Goal: Task Accomplishment & Management: Manage account settings

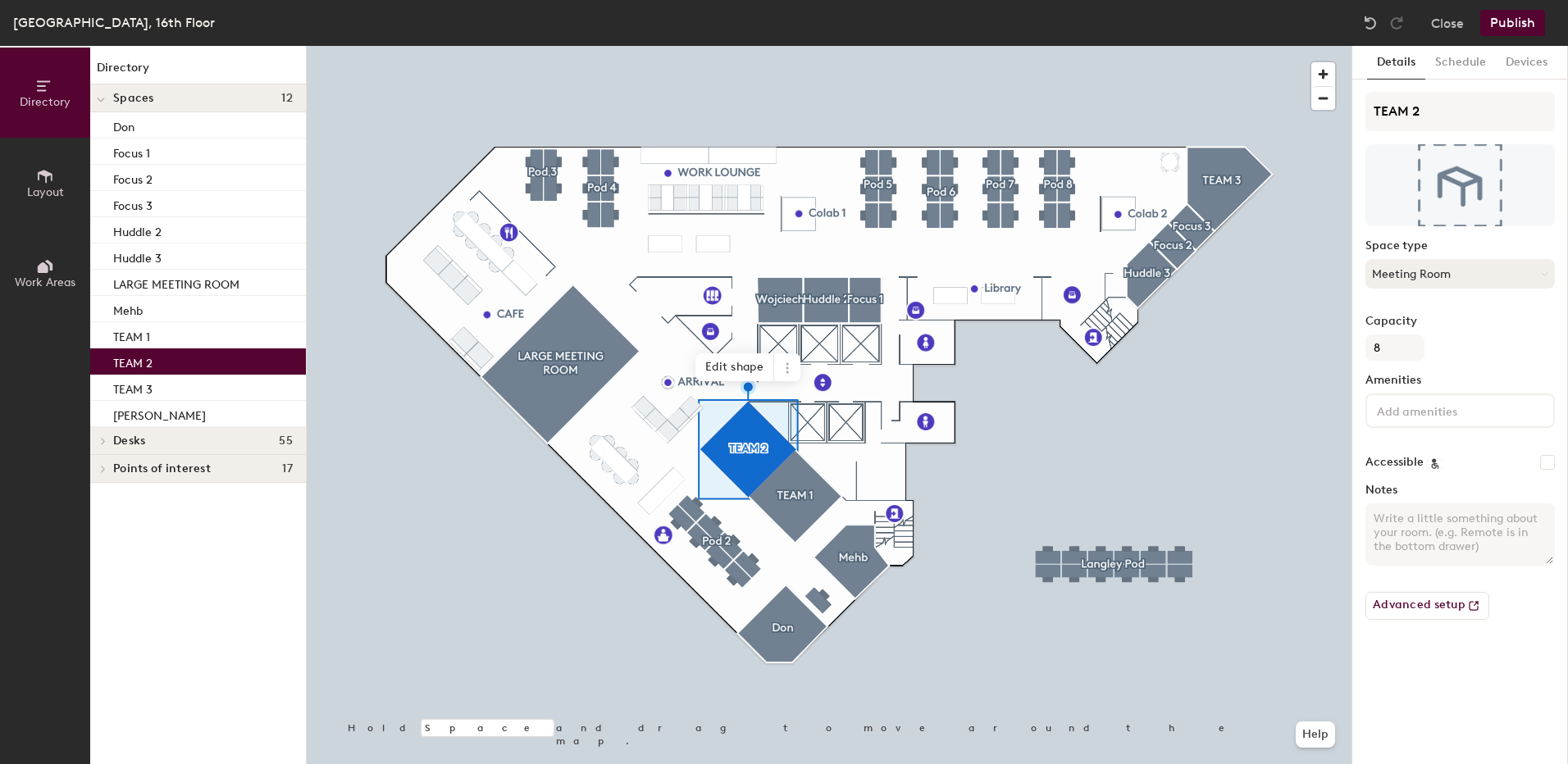
click at [1469, 270] on button "Meeting Room" at bounding box center [1460, 274] width 189 height 29
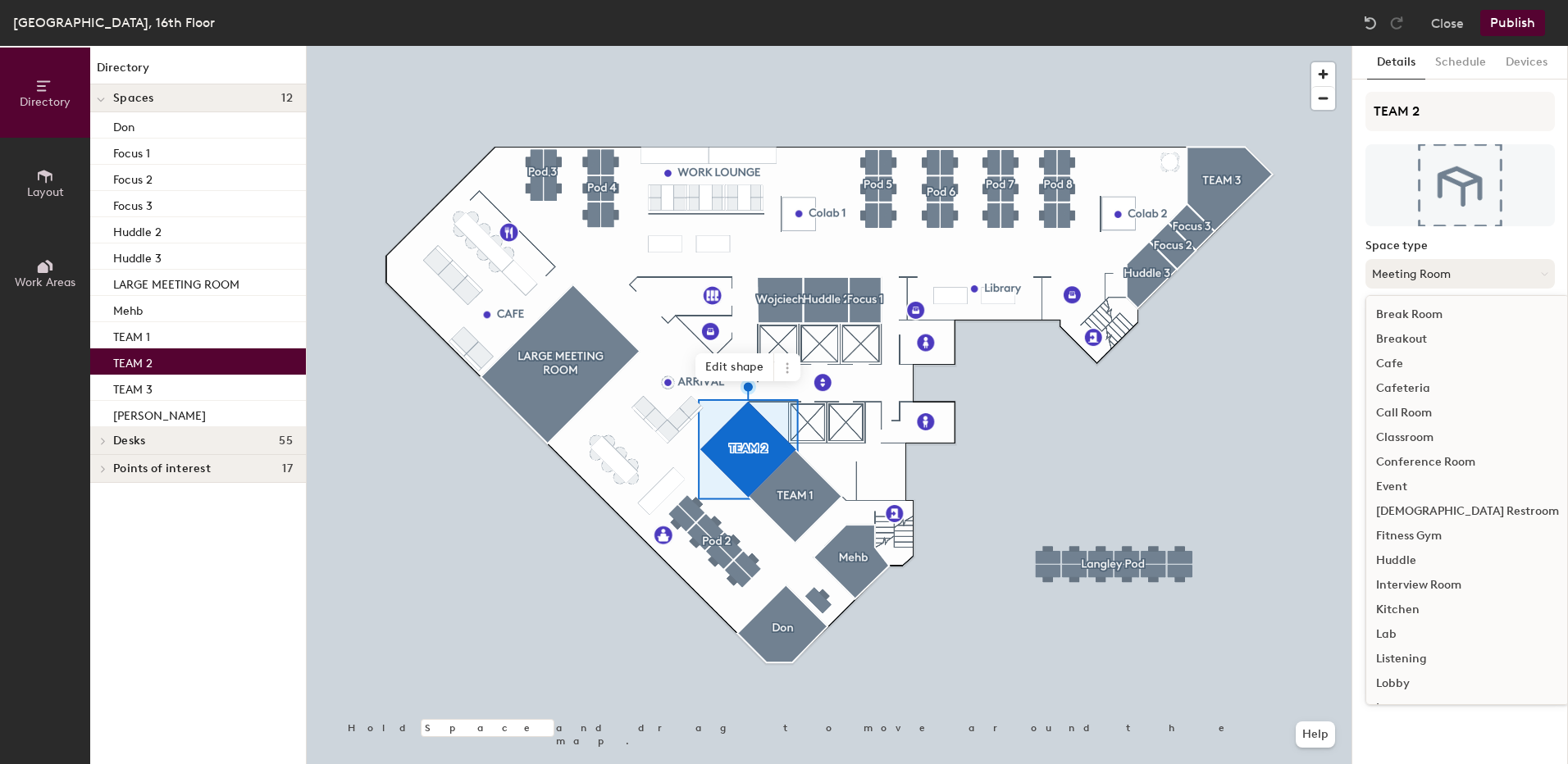
click at [1469, 270] on button "Meeting Room" at bounding box center [1460, 274] width 189 height 29
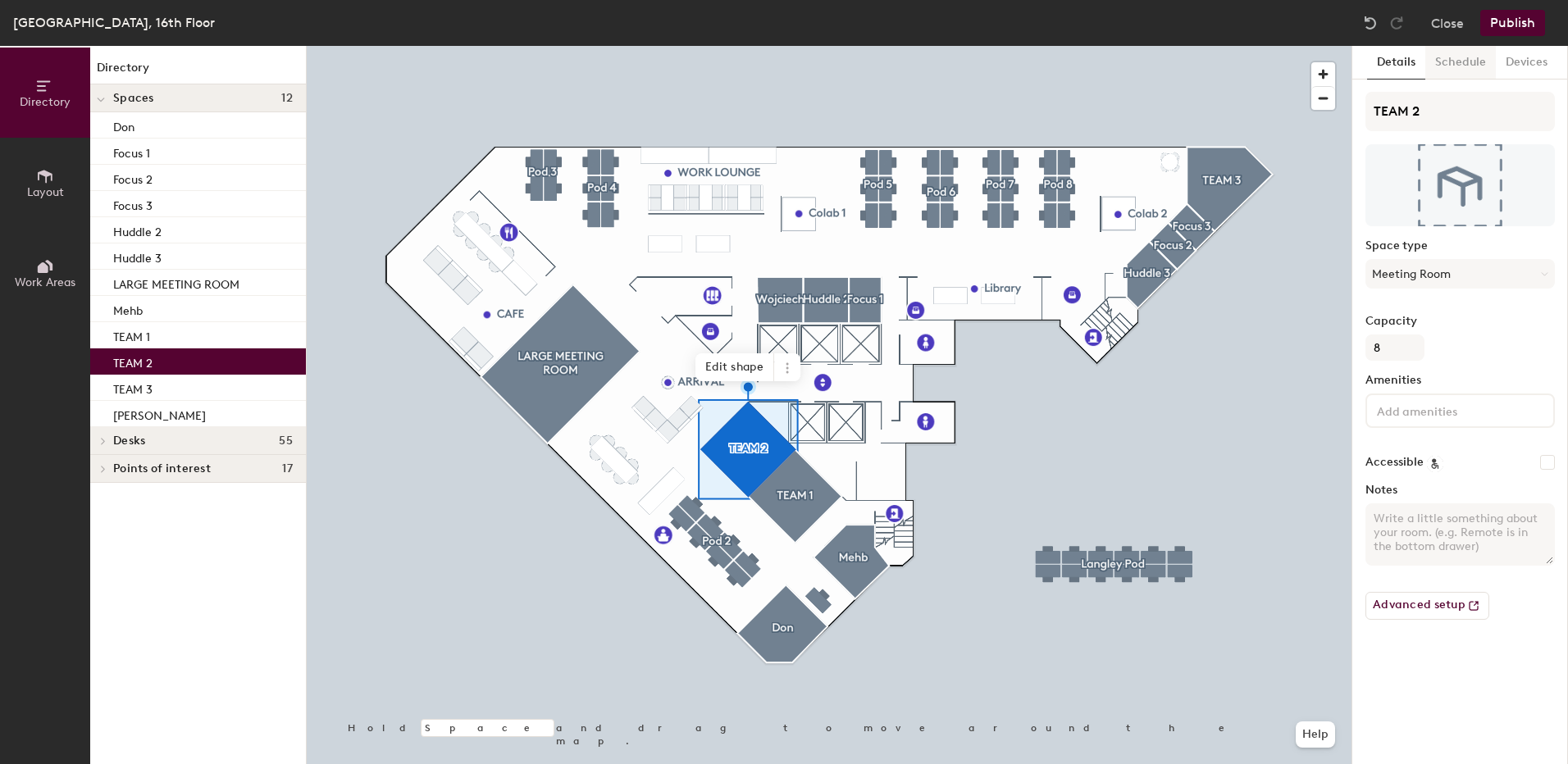
click at [1475, 62] on button "Schedule" at bounding box center [1460, 63] width 71 height 33
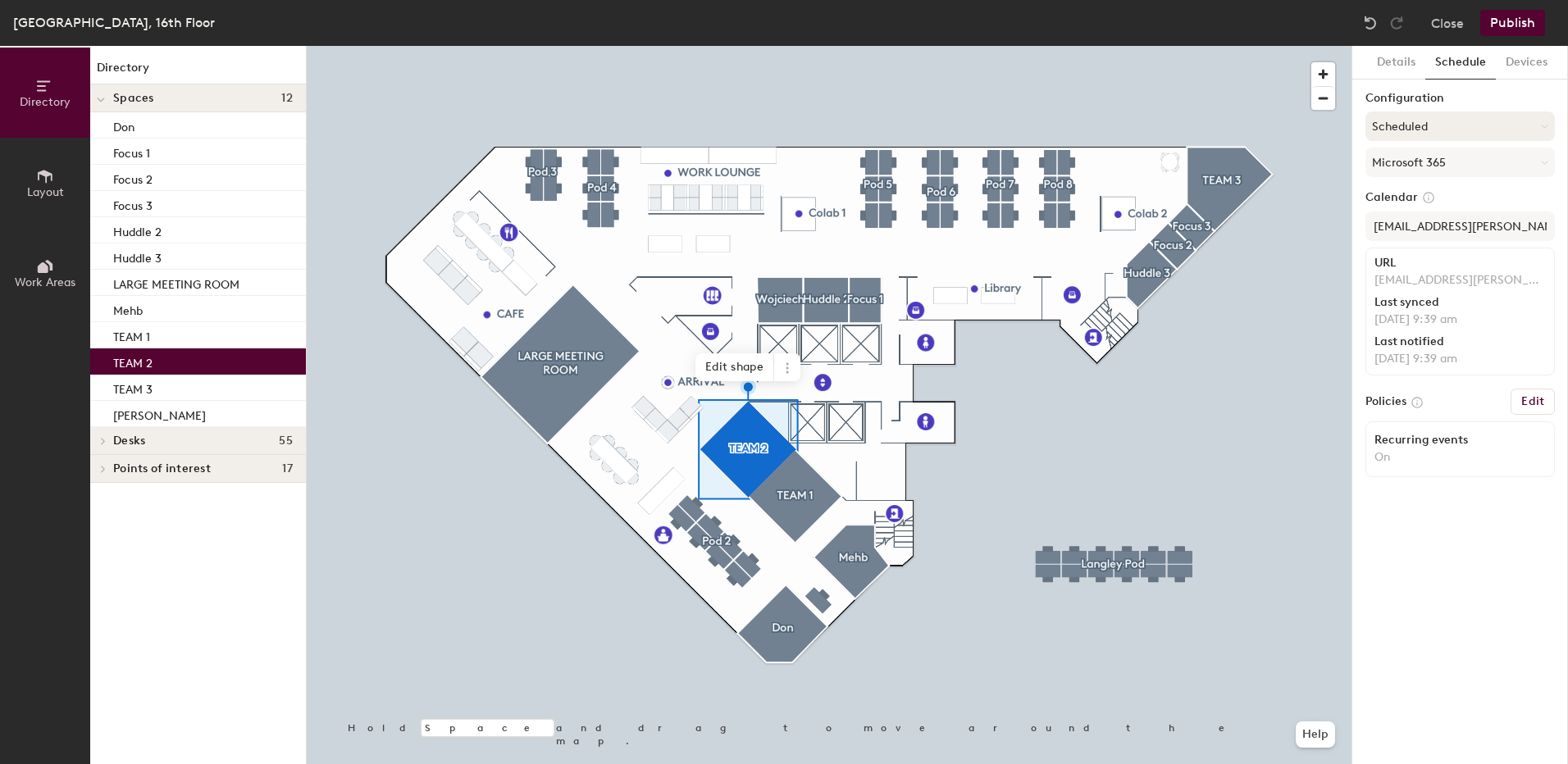
click at [1452, 124] on button "Scheduled" at bounding box center [1460, 126] width 189 height 29
click at [1466, 590] on div "Details Schedule Devices Configuration Scheduled On-demand Scheduled Request-on…" at bounding box center [1460, 405] width 215 height 718
click at [1539, 408] on button "Edit" at bounding box center [1532, 401] width 44 height 26
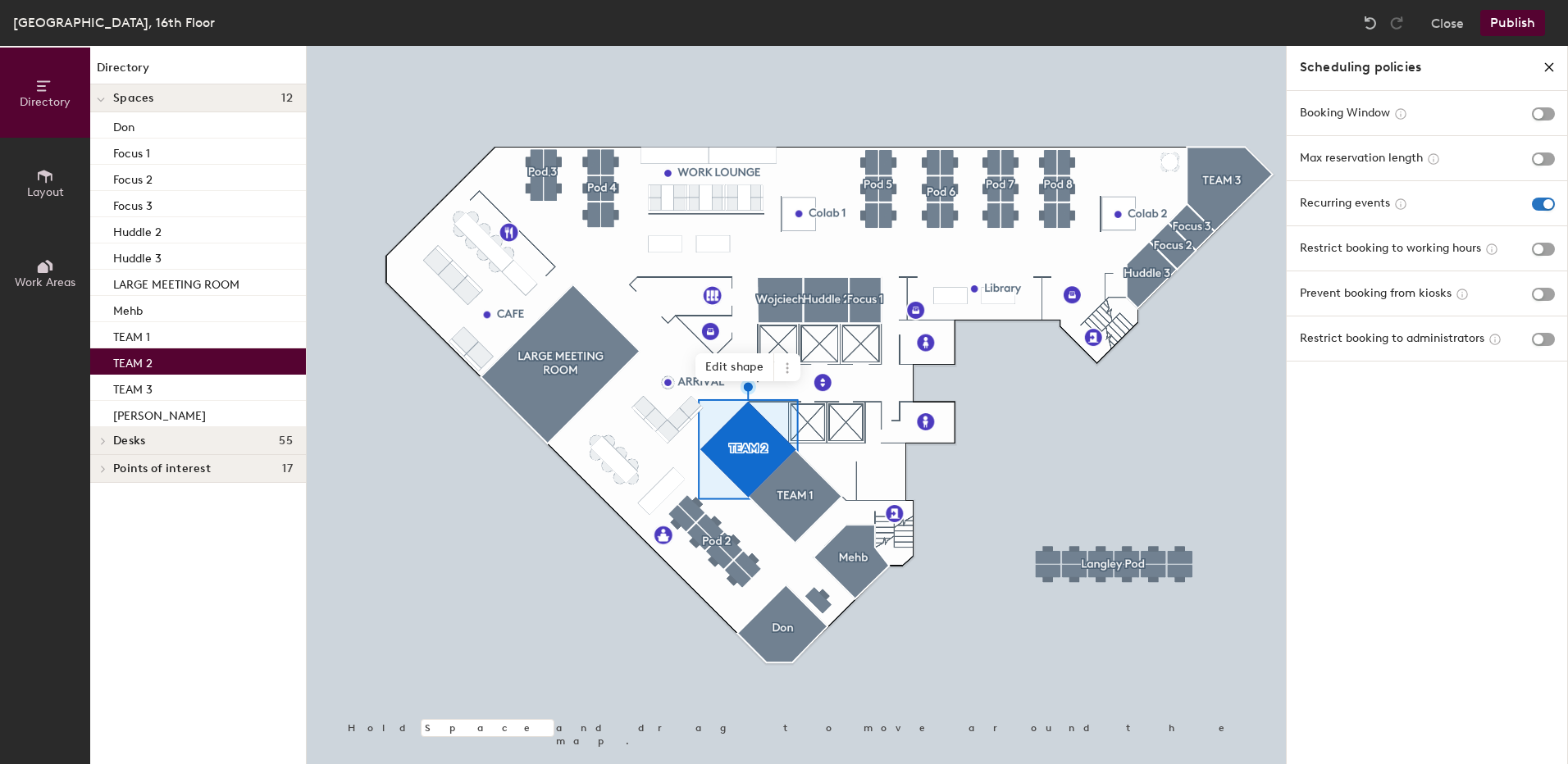
click at [1550, 72] on icon "close policies" at bounding box center [1550, 68] width 13 height 13
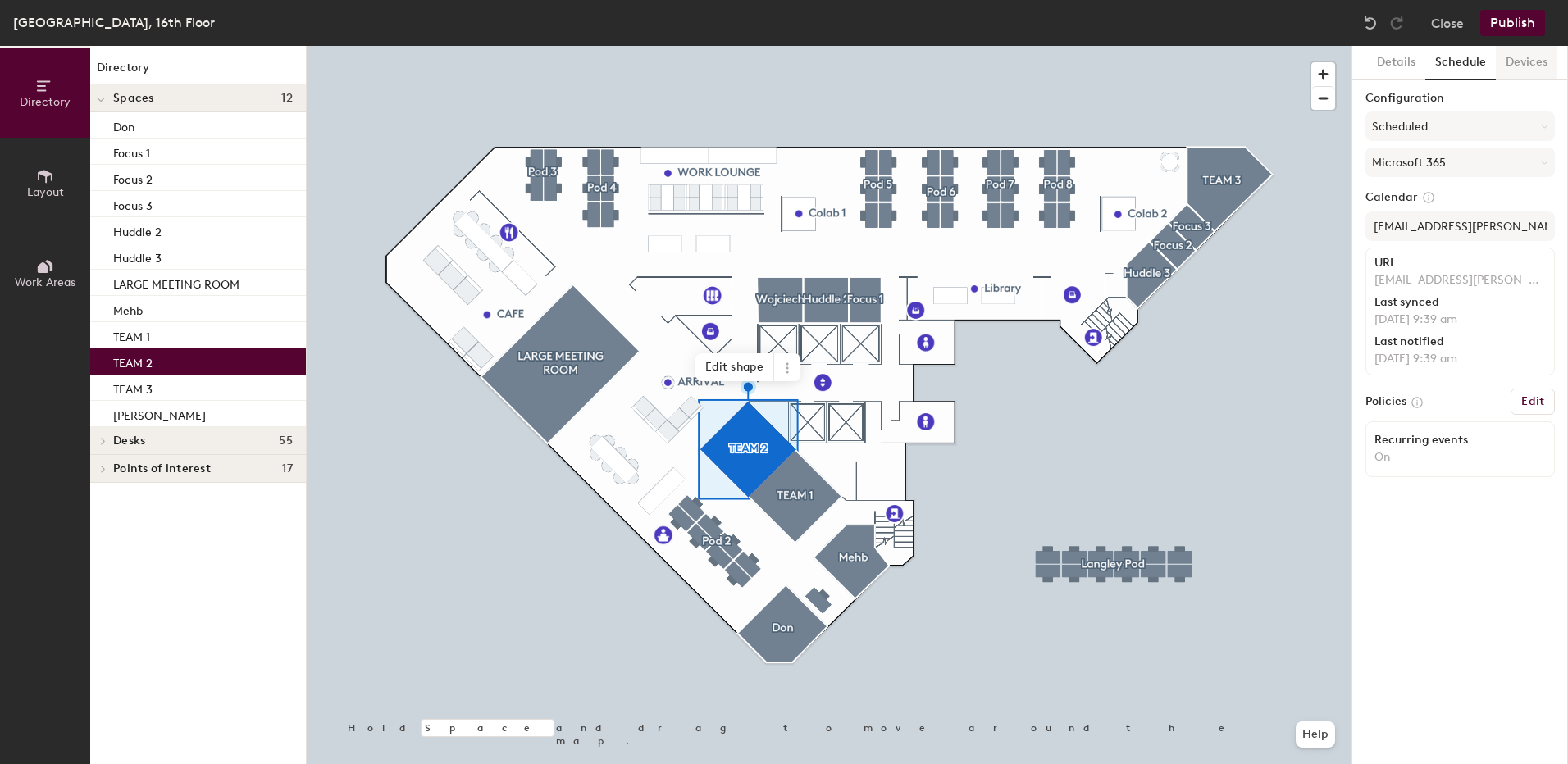
click at [1528, 66] on button "Devices" at bounding box center [1527, 63] width 62 height 33
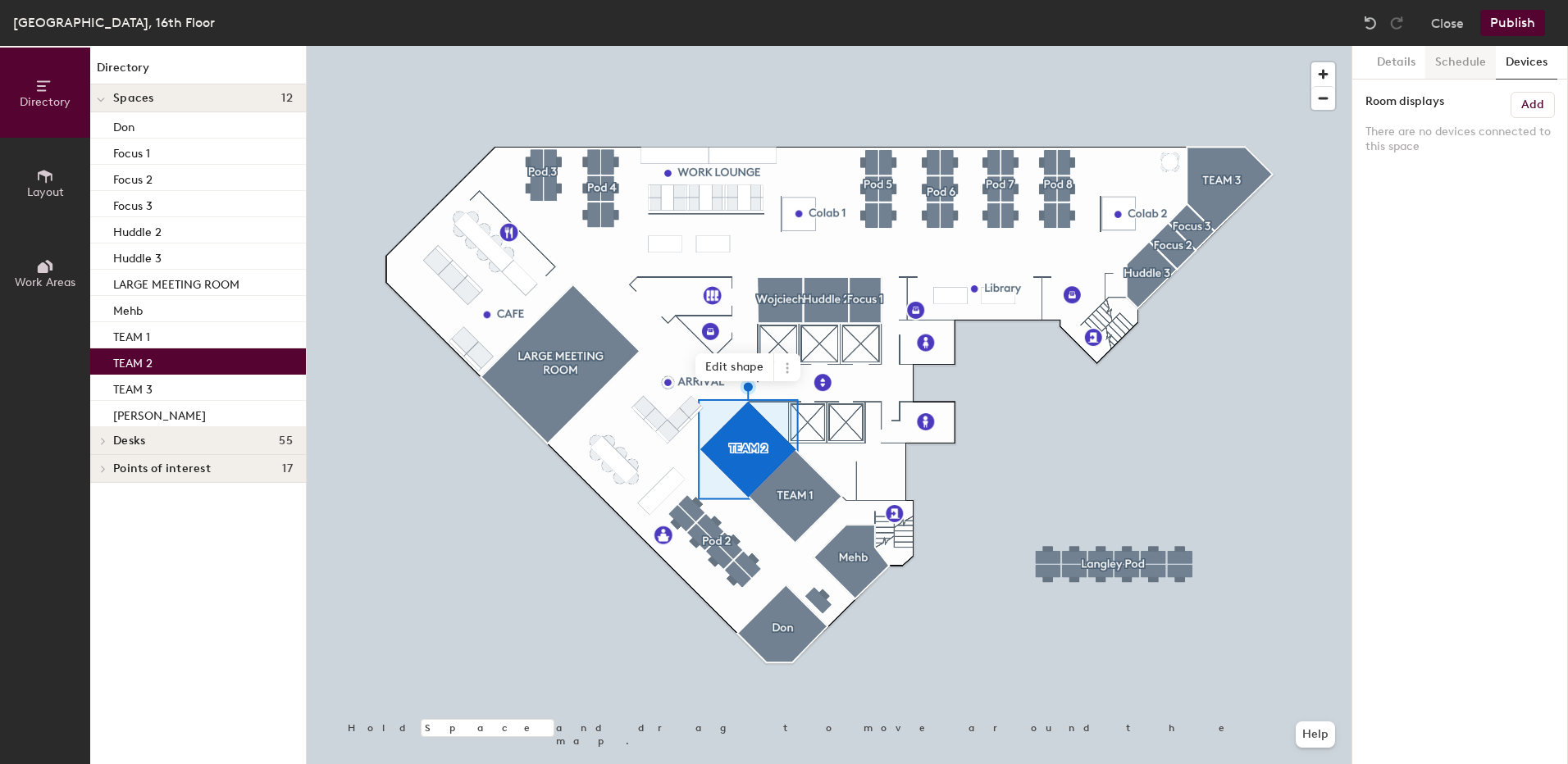
click at [1458, 61] on button "Schedule" at bounding box center [1460, 63] width 71 height 33
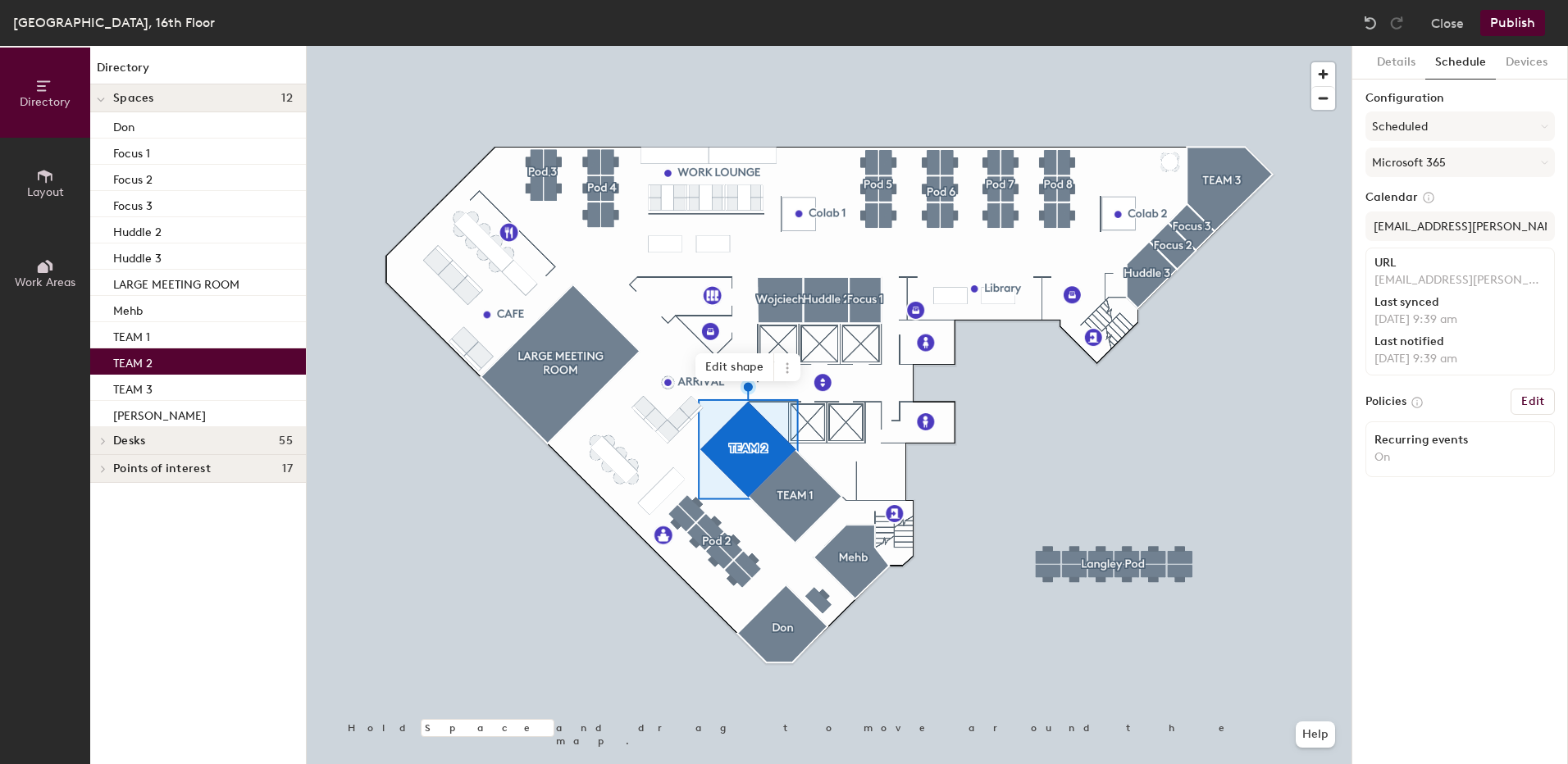
click at [1534, 404] on h6 "Edit" at bounding box center [1533, 402] width 23 height 13
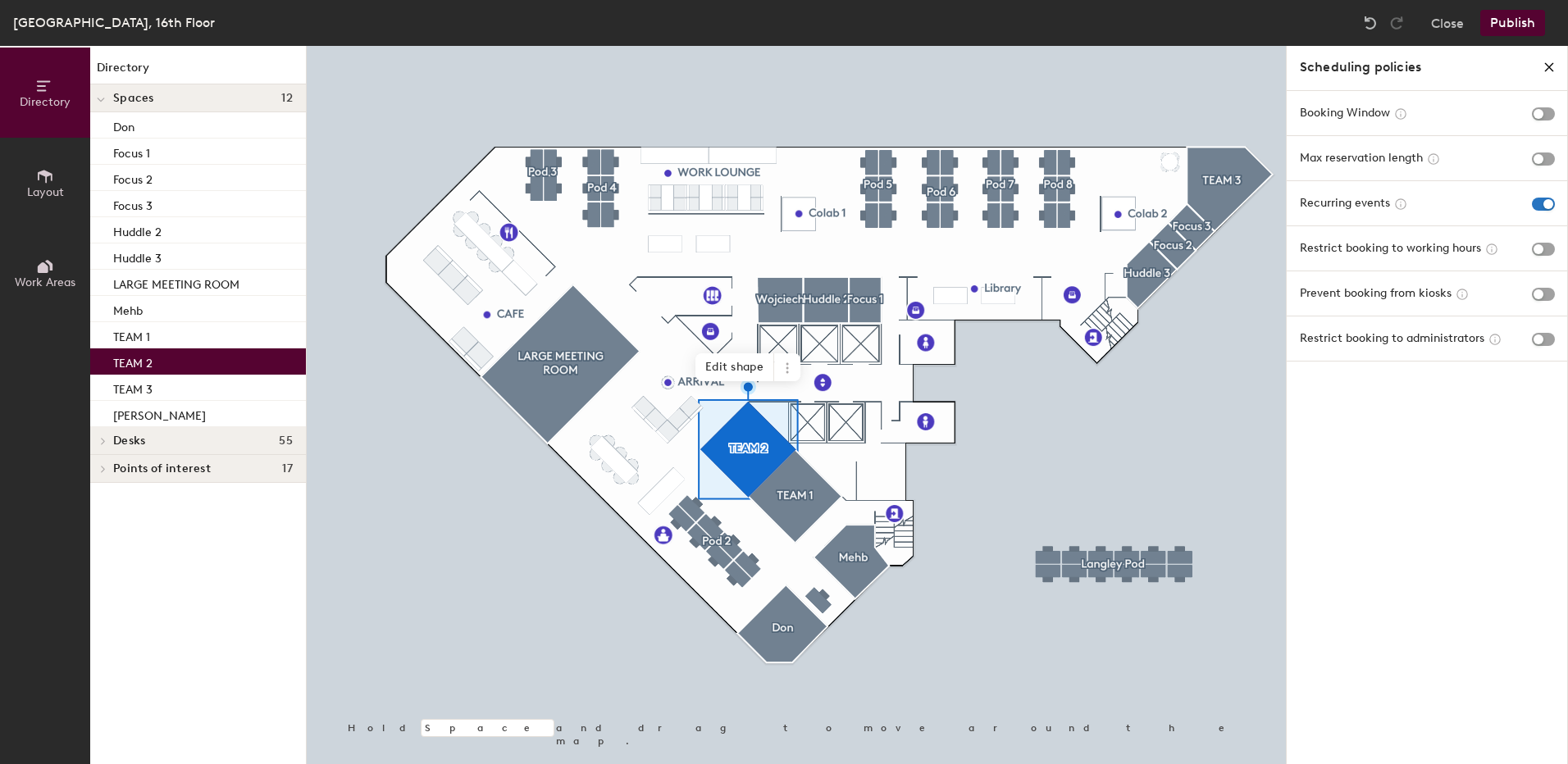
click at [1543, 65] on icon "close policies" at bounding box center [1550, 68] width 13 height 13
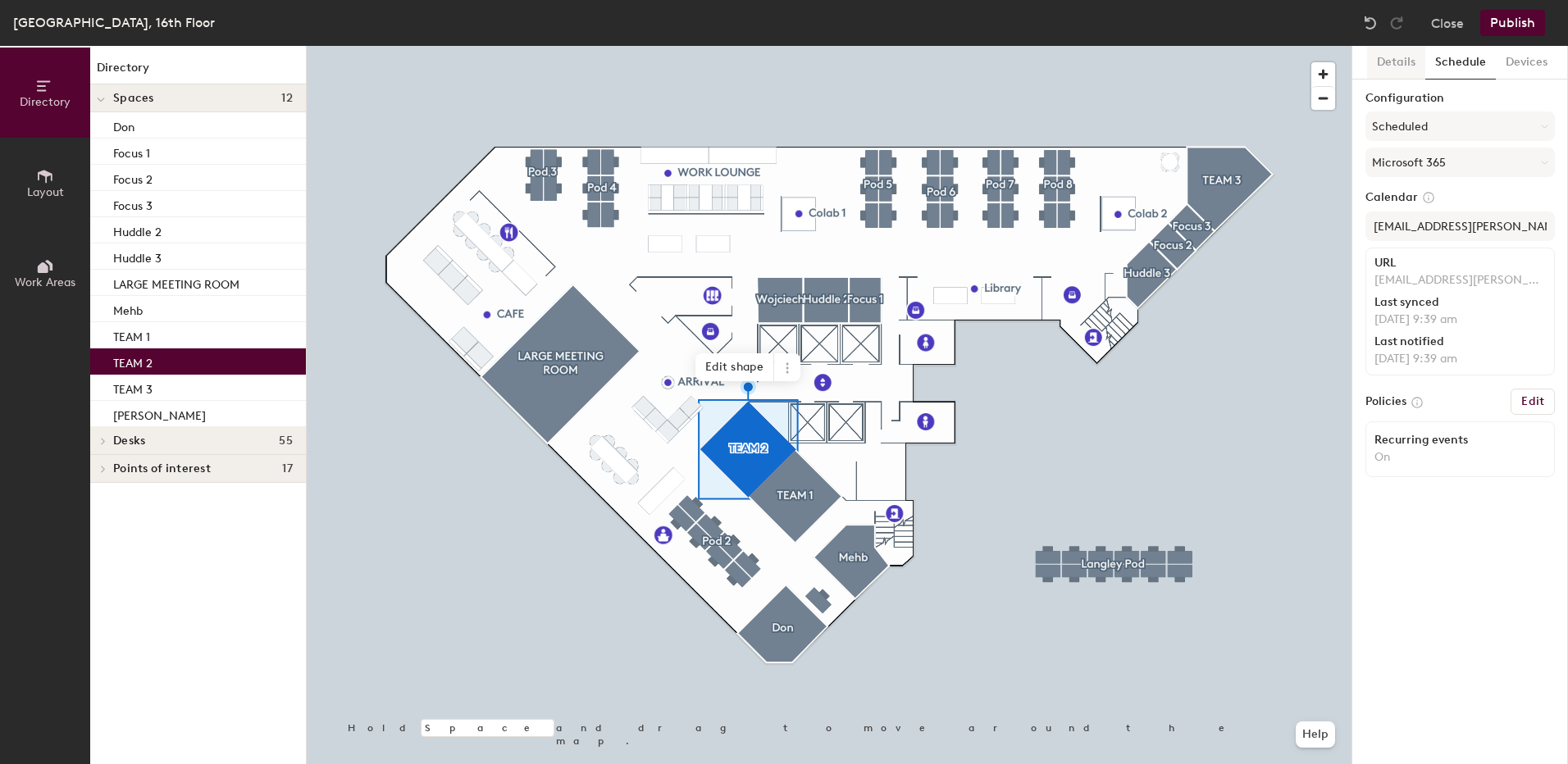
click at [1406, 72] on button "Details" at bounding box center [1396, 63] width 58 height 33
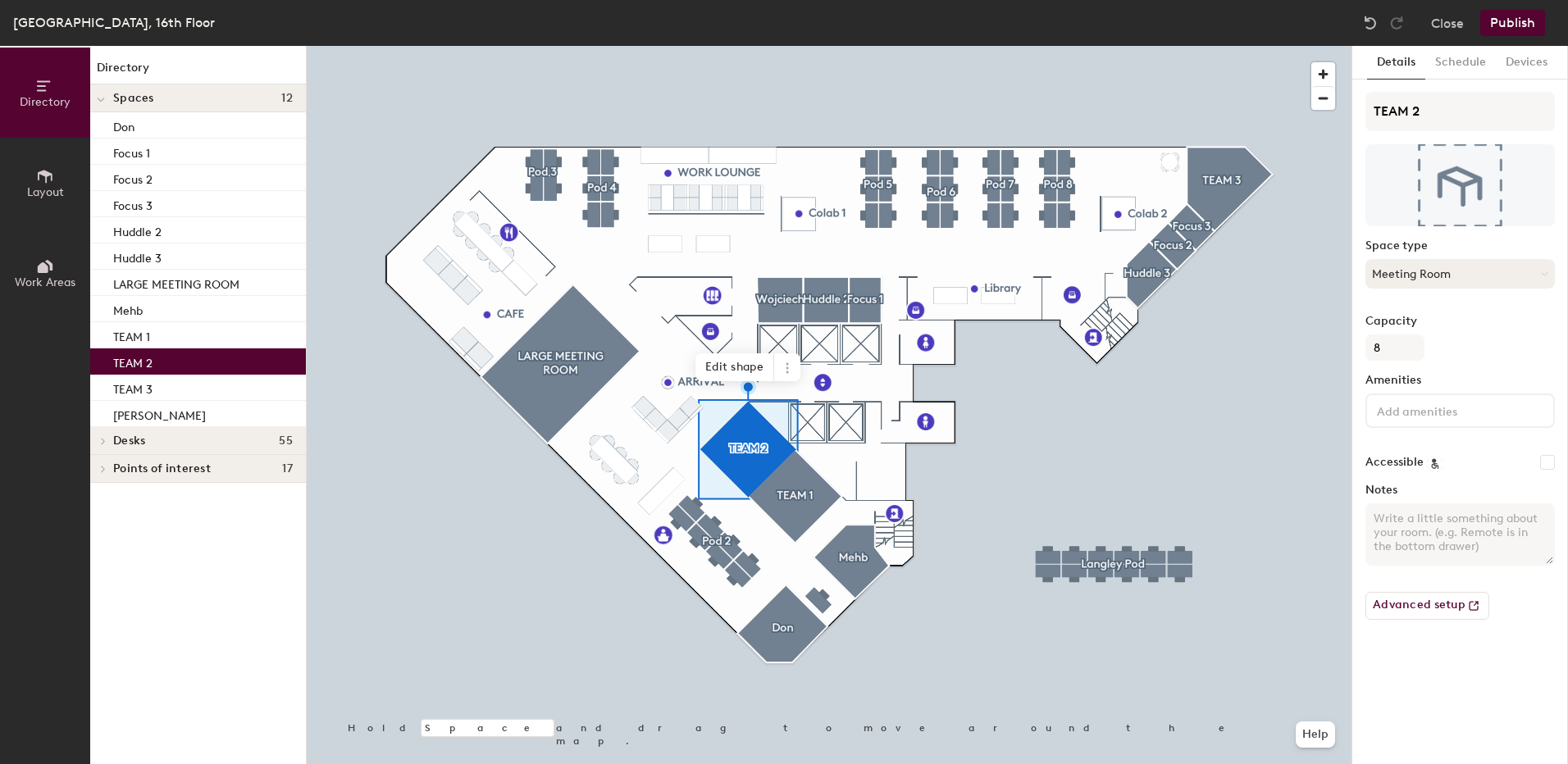
click at [1525, 277] on button "Meeting Room" at bounding box center [1460, 274] width 189 height 29
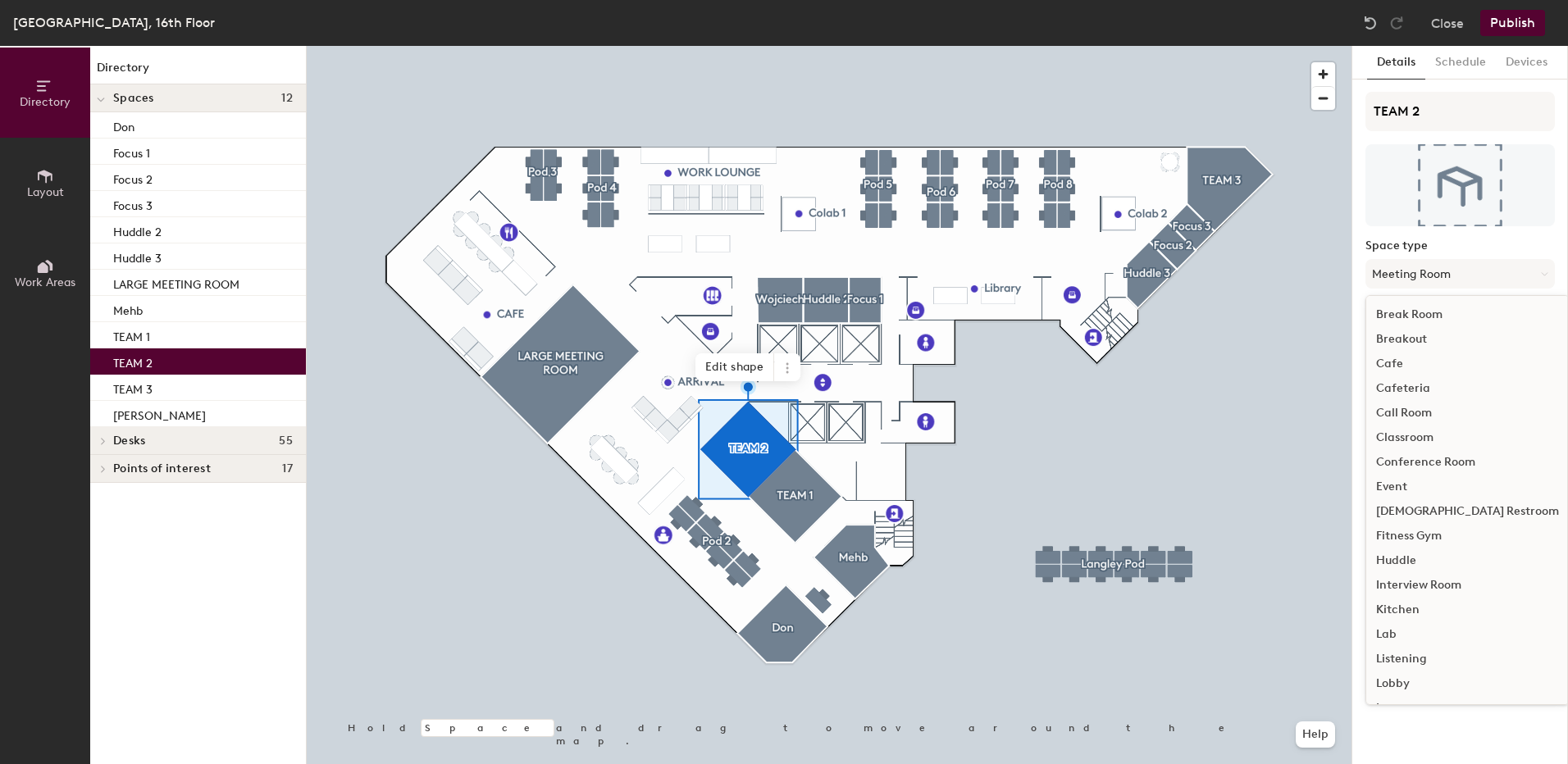
click at [1520, 239] on div "TEAM 2 Space type Meeting Room Break Room Breakout Cafe Cafeteria Call Room Cla…" at bounding box center [1460, 362] width 189 height 541
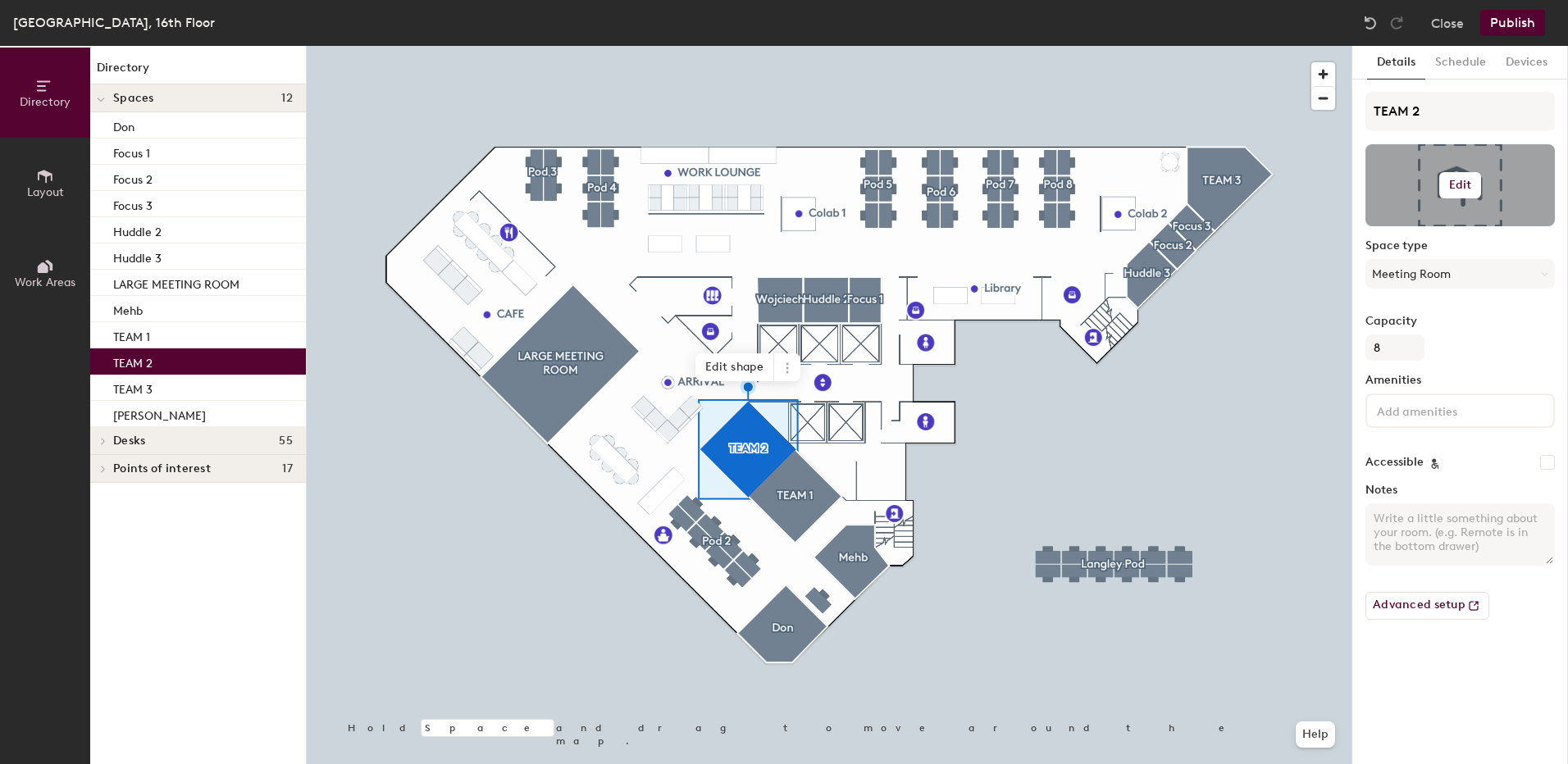
click at [1433, 194] on div at bounding box center [1460, 185] width 189 height 82
click at [1464, 192] on button "Edit" at bounding box center [1460, 184] width 43 height 26
click at [1411, 253] on span "Remove" at bounding box center [1460, 249] width 162 height 15
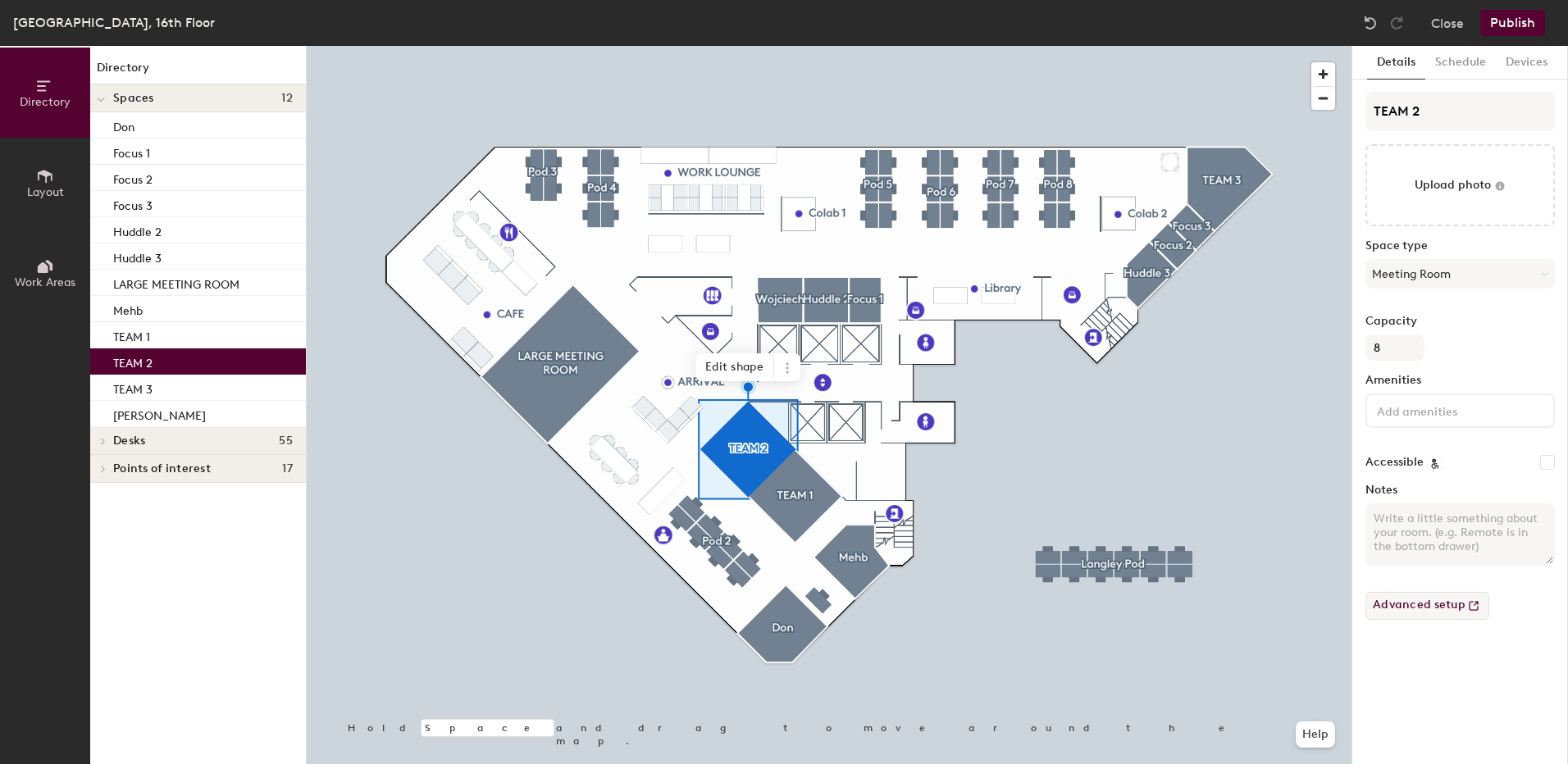
click at [1407, 613] on button "Advanced setup" at bounding box center [1427, 606] width 124 height 28
click at [48, 184] on icon at bounding box center [45, 176] width 18 height 18
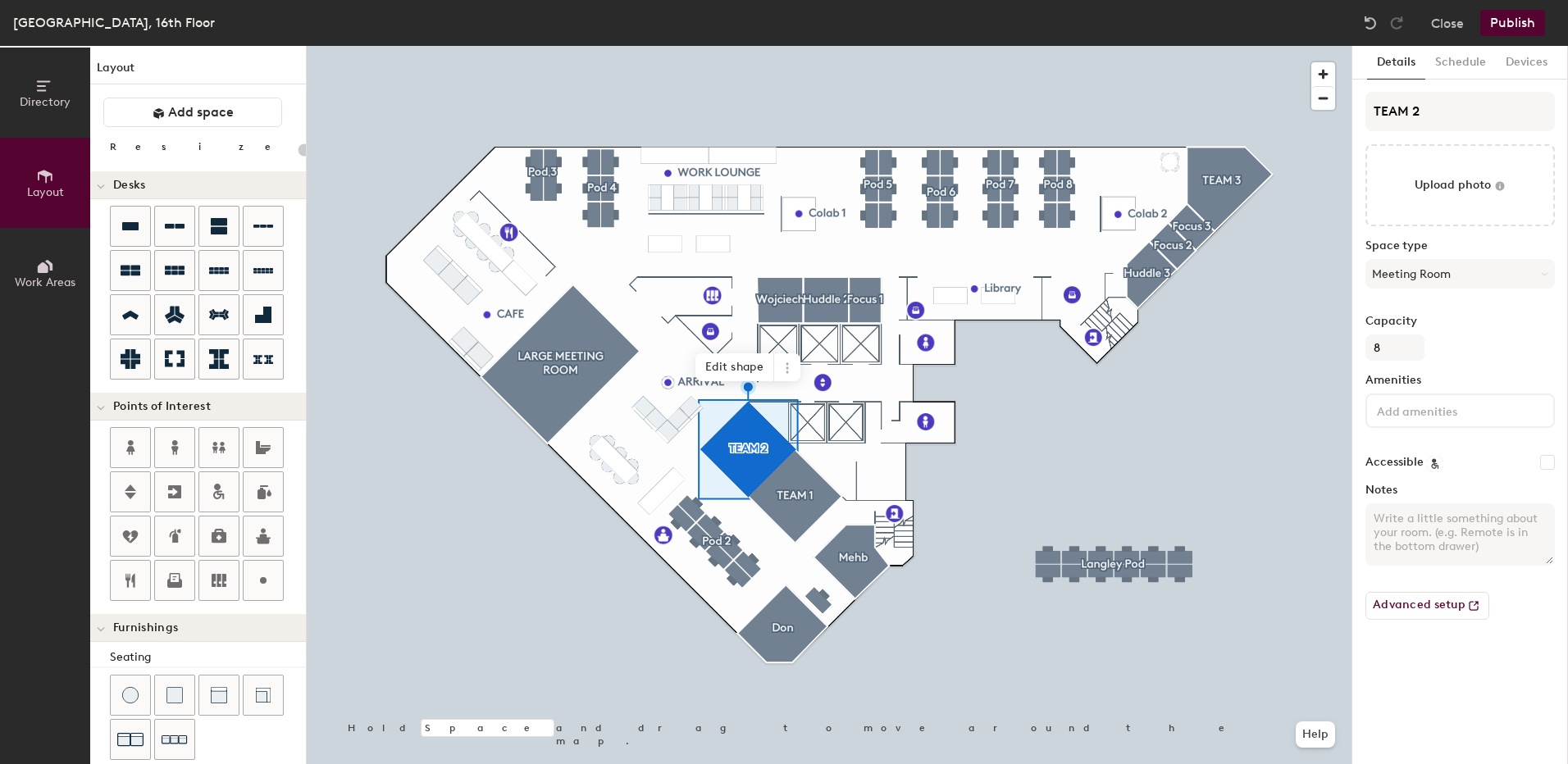
click at [53, 279] on span "Work Areas" at bounding box center [45, 282] width 61 height 14
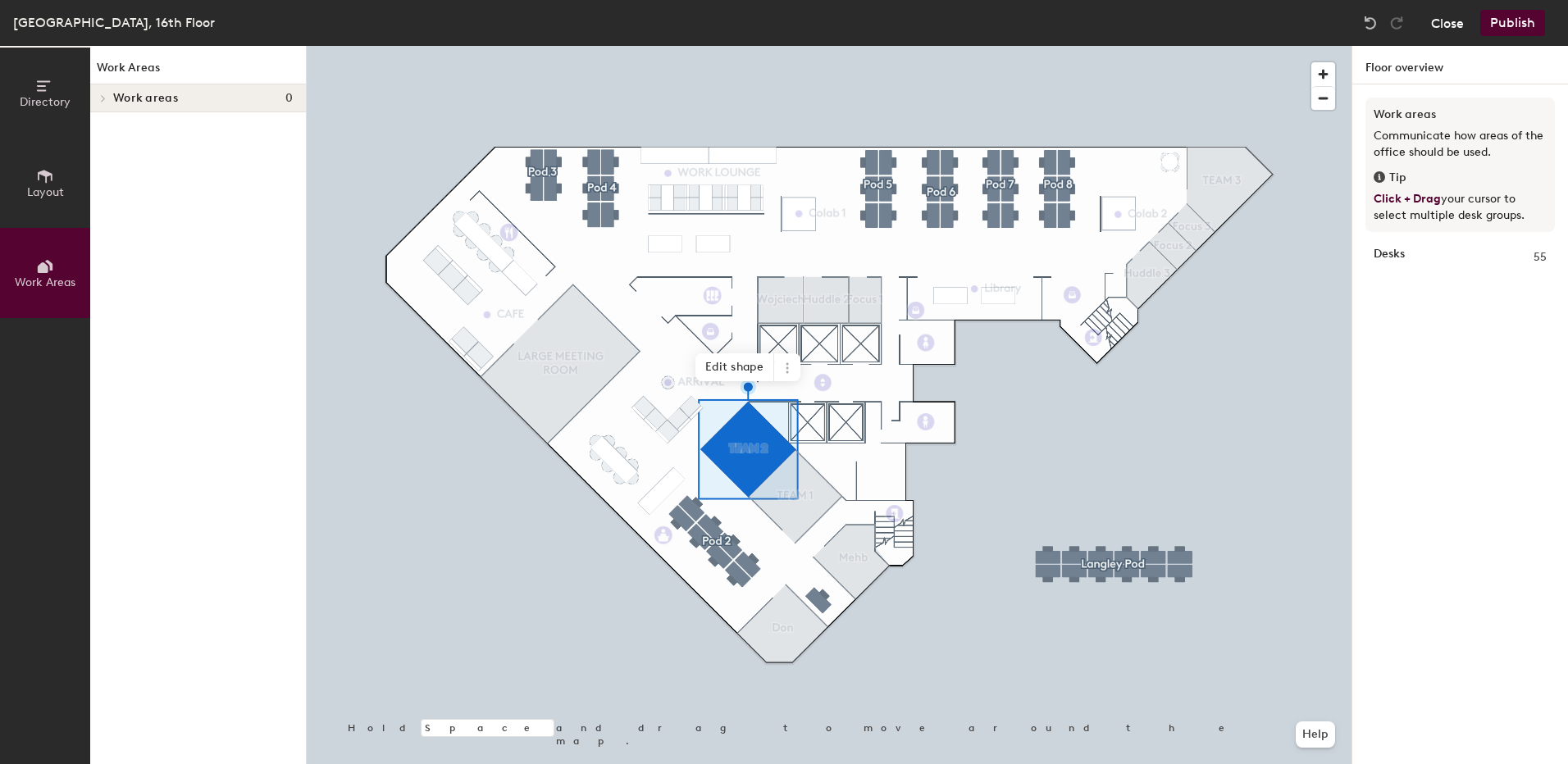
click at [1458, 22] on button "Close" at bounding box center [1447, 23] width 33 height 26
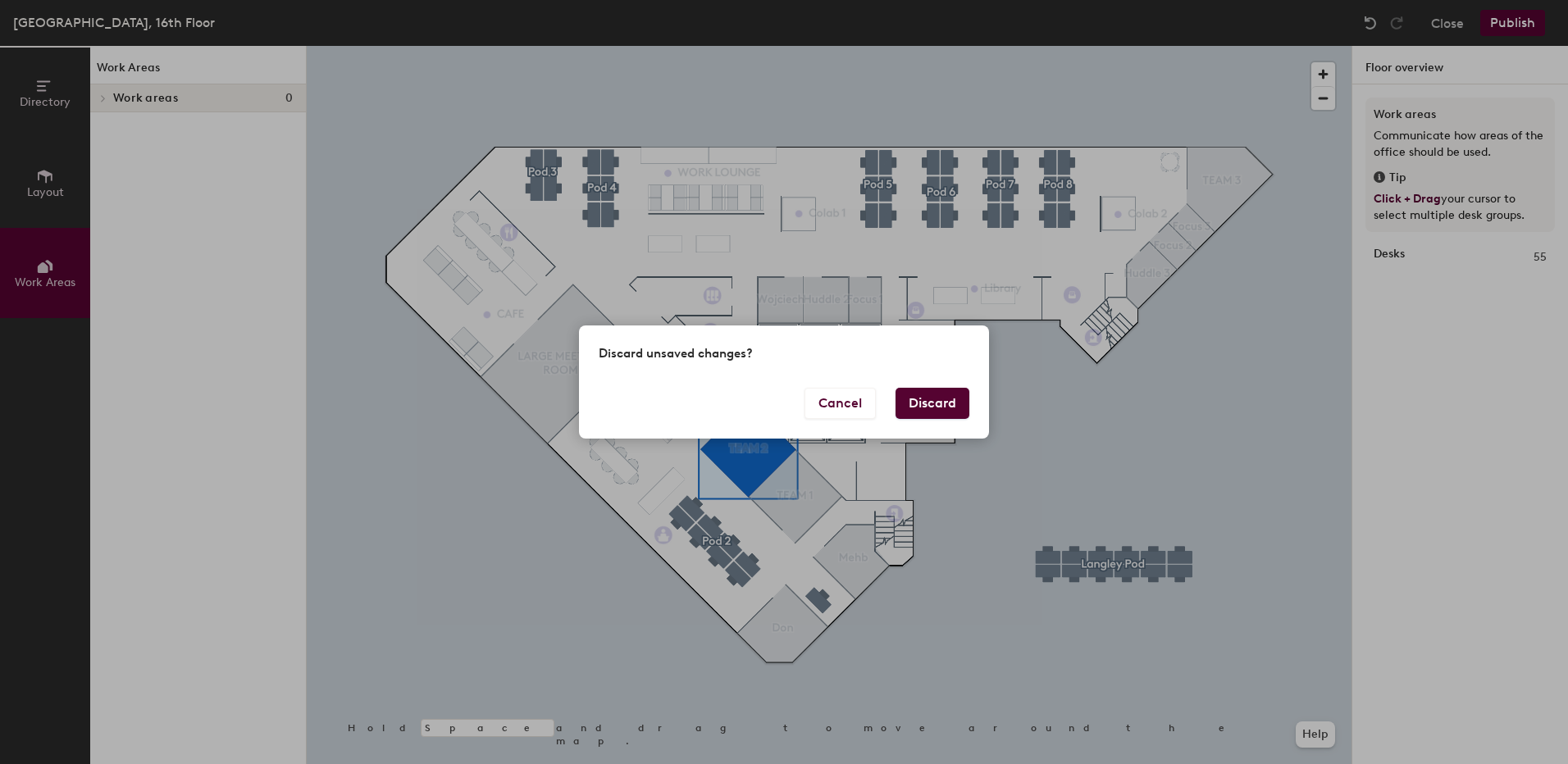
click at [921, 405] on button "Discard" at bounding box center [932, 403] width 73 height 31
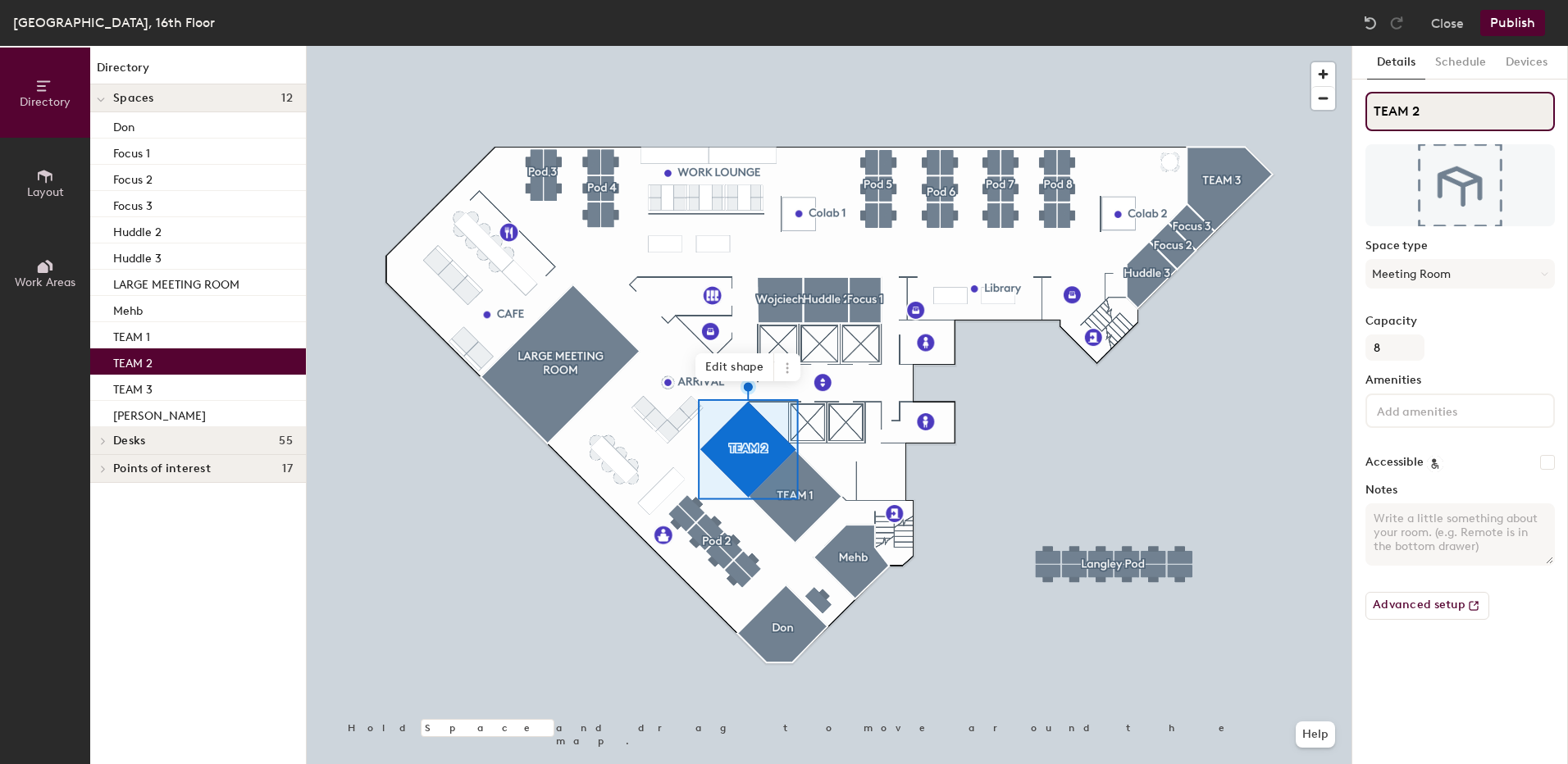
click at [1458, 118] on input "TEAM 2" at bounding box center [1460, 111] width 189 height 39
click at [1319, 738] on button "Help" at bounding box center [1315, 734] width 39 height 26
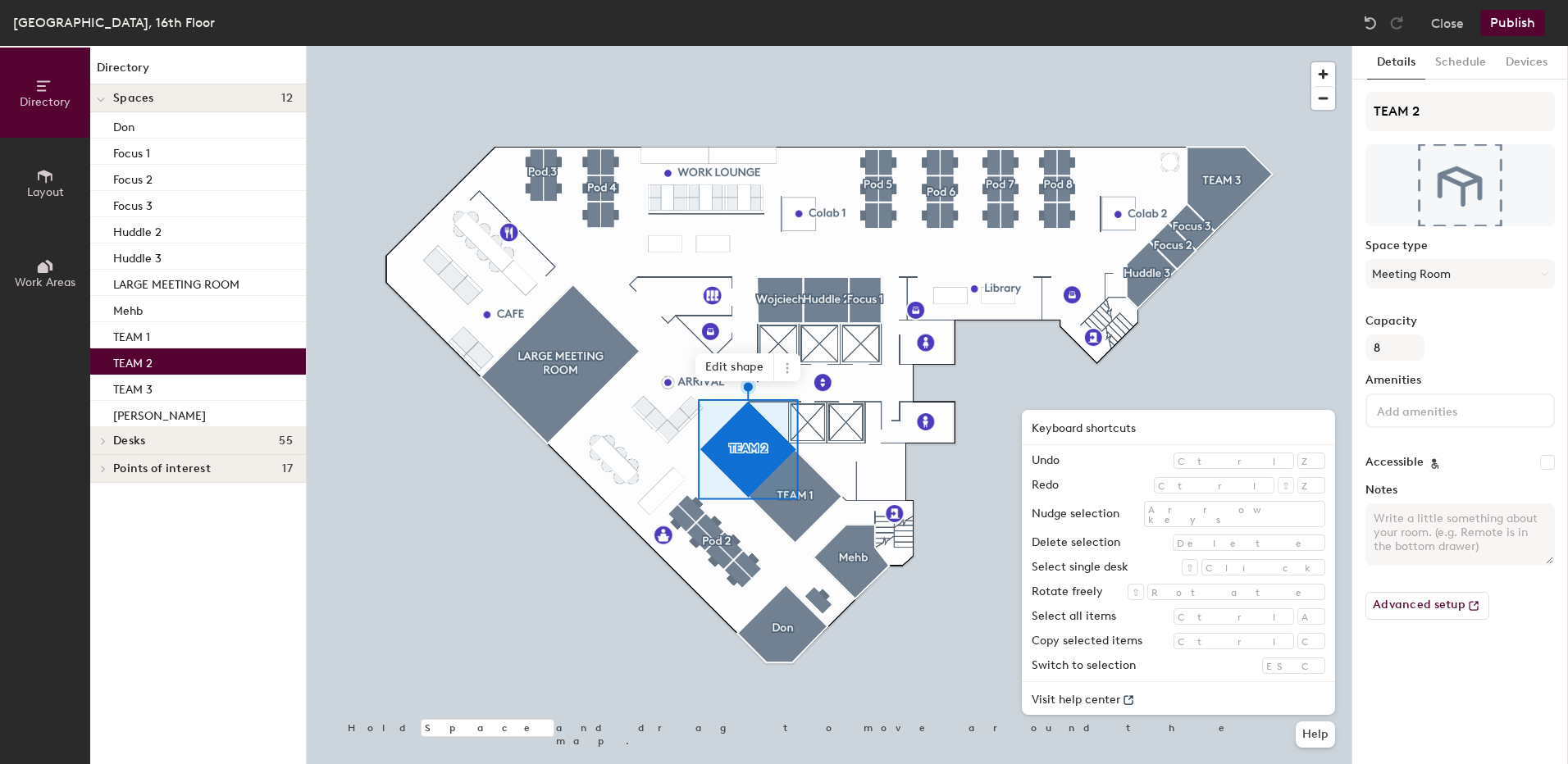
click at [966, 46] on div at bounding box center [829, 46] width 1045 height 0
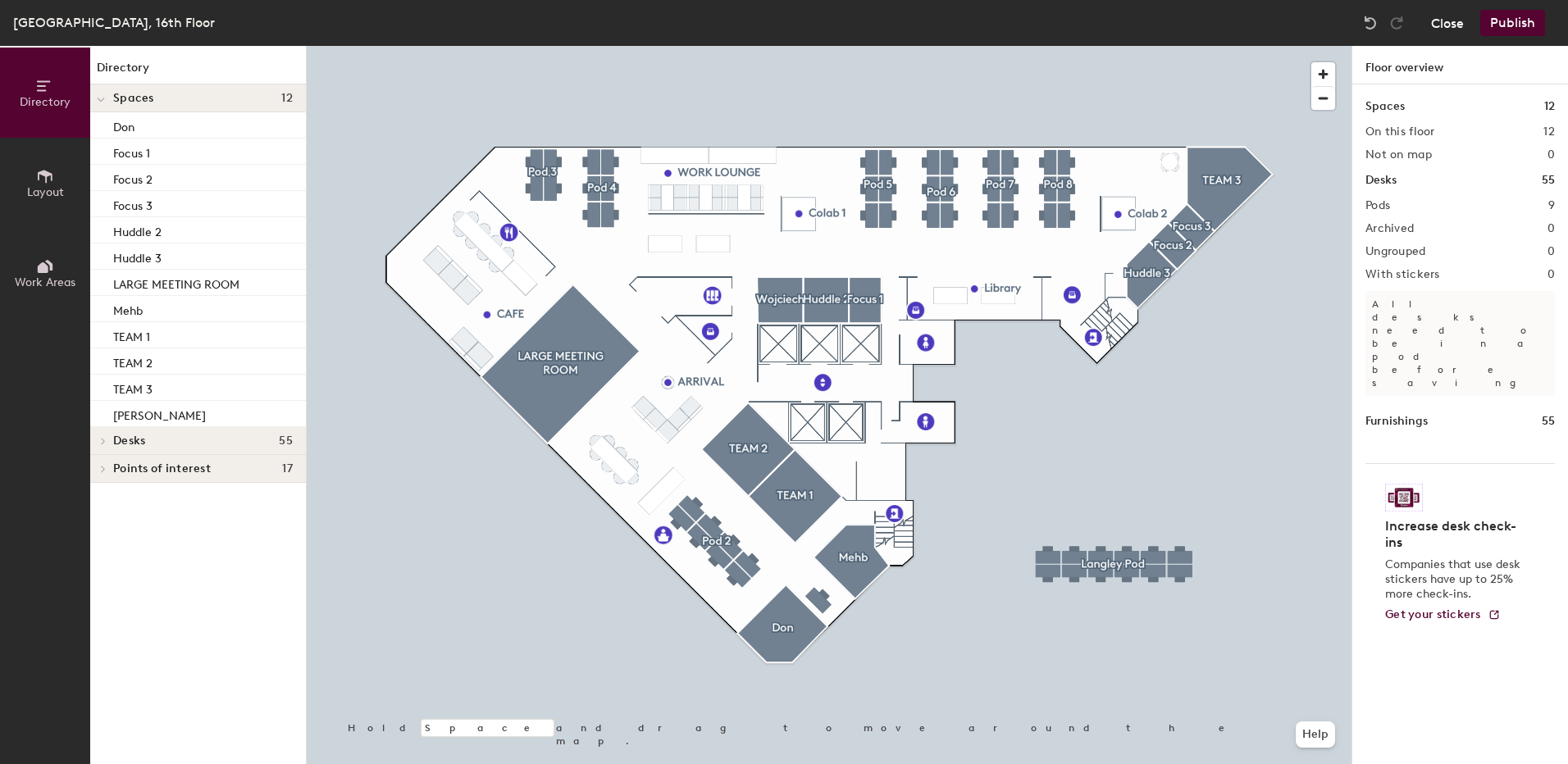
click at [1446, 28] on button "Close" at bounding box center [1447, 23] width 33 height 26
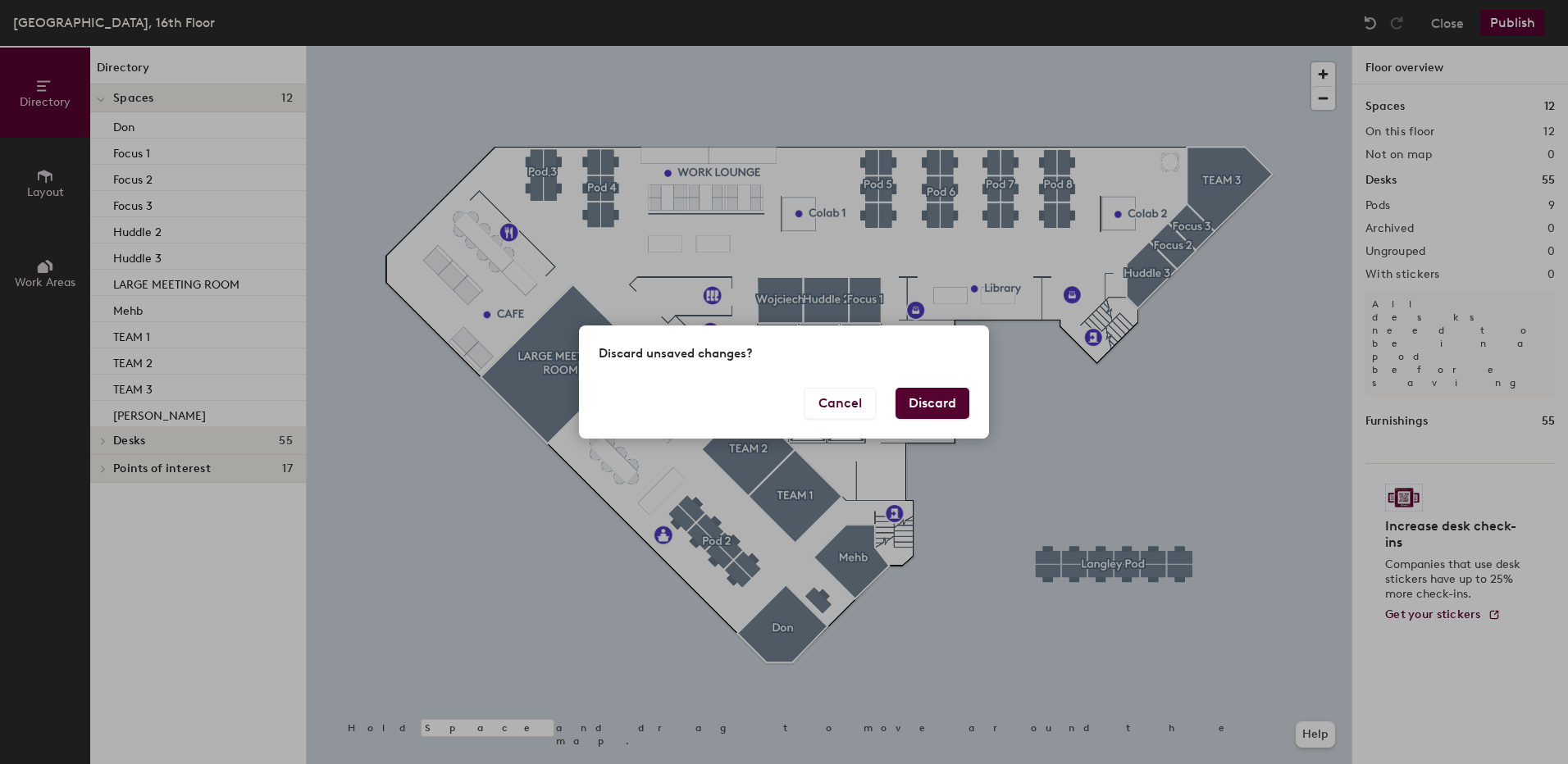
click at [935, 405] on button "Discard" at bounding box center [932, 403] width 73 height 31
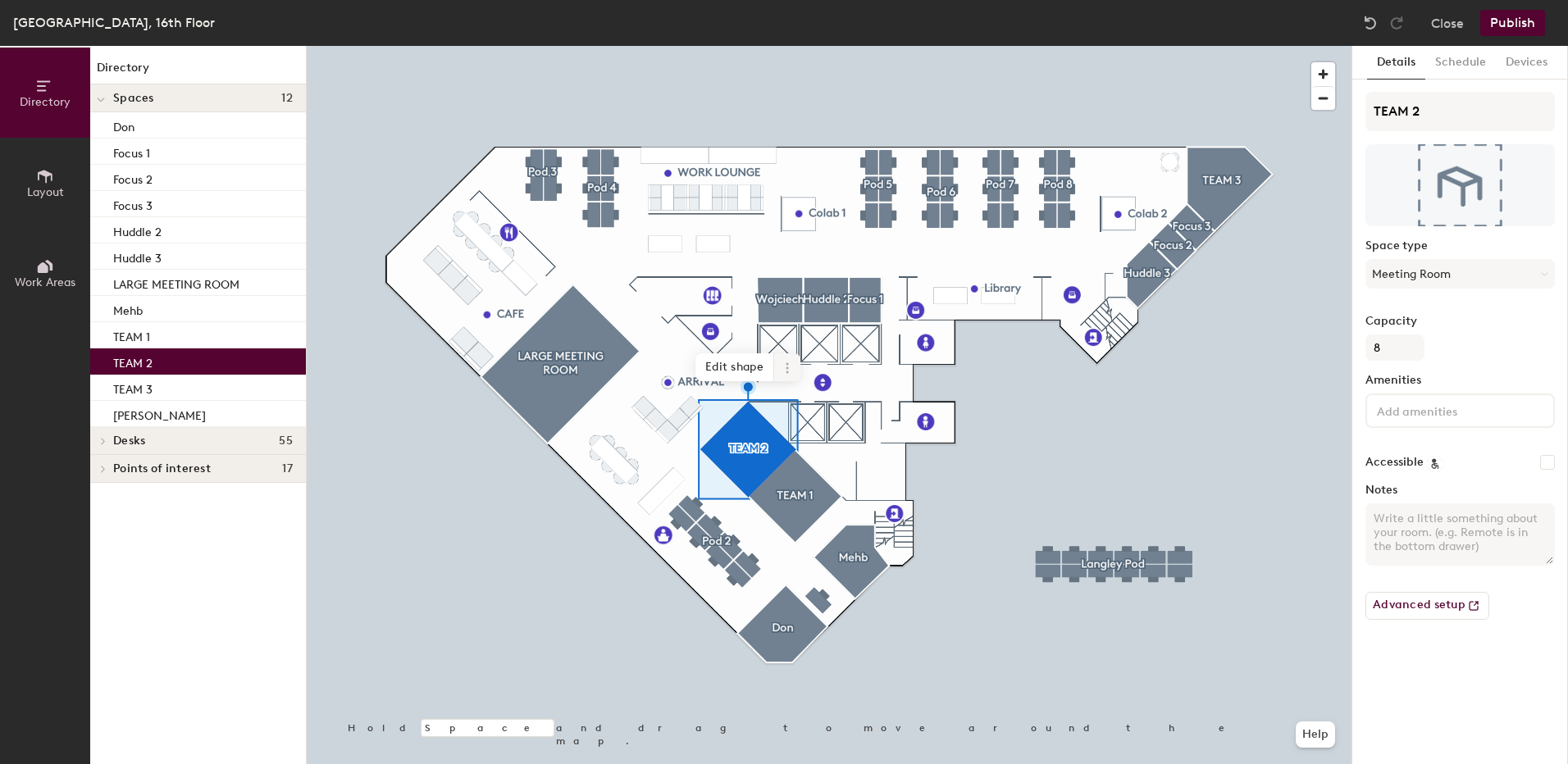
click at [794, 368] on span at bounding box center [787, 367] width 26 height 28
click at [829, 412] on span "Remove from map" at bounding box center [846, 405] width 146 height 28
click at [788, 369] on icon at bounding box center [787, 367] width 3 height 3
click at [1470, 58] on button "Schedule" at bounding box center [1460, 63] width 71 height 33
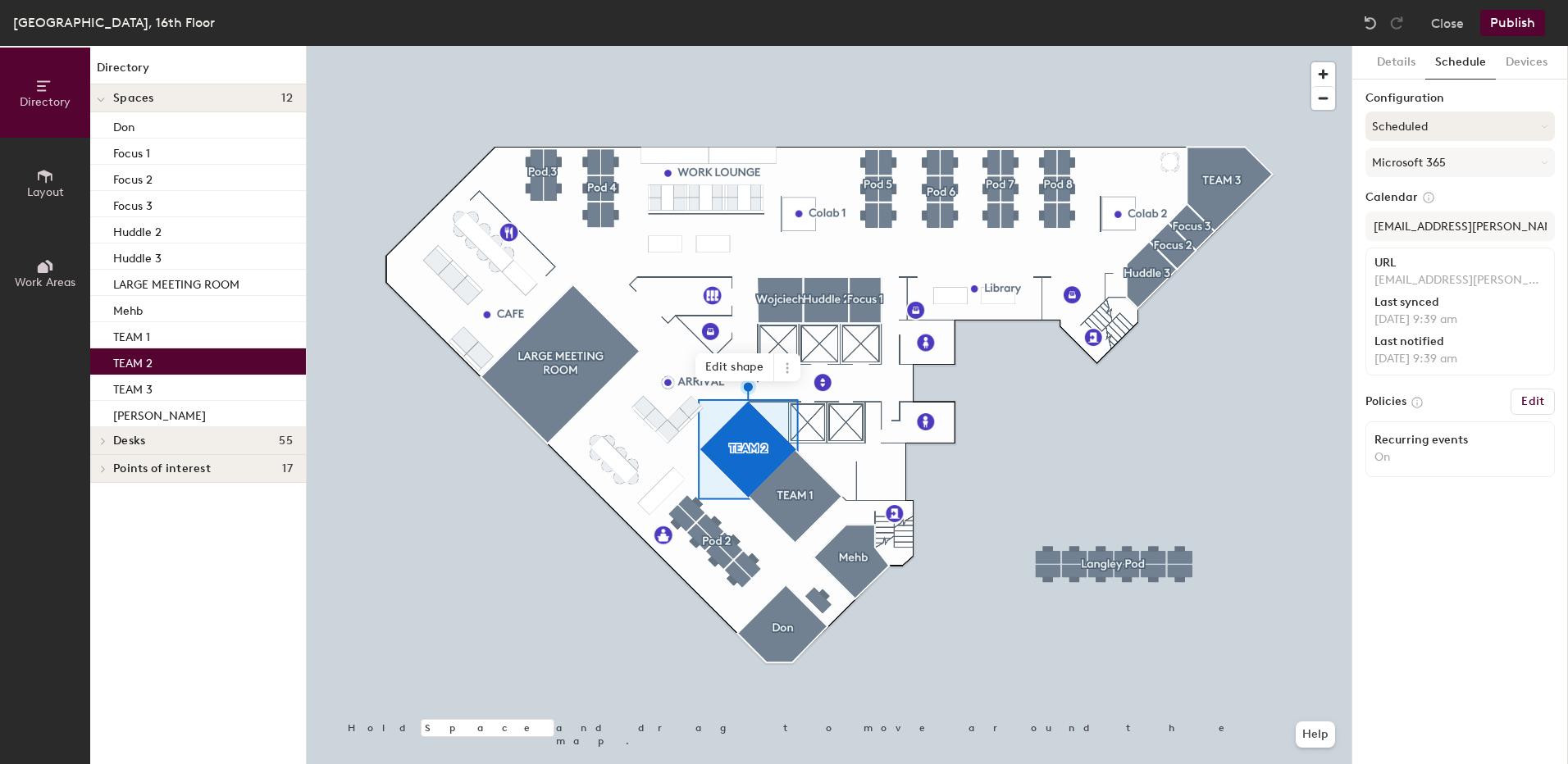
click at [1522, 123] on button "Scheduled" at bounding box center [1460, 126] width 189 height 29
click at [1412, 166] on div "On-demand" at bounding box center [1460, 167] width 188 height 24
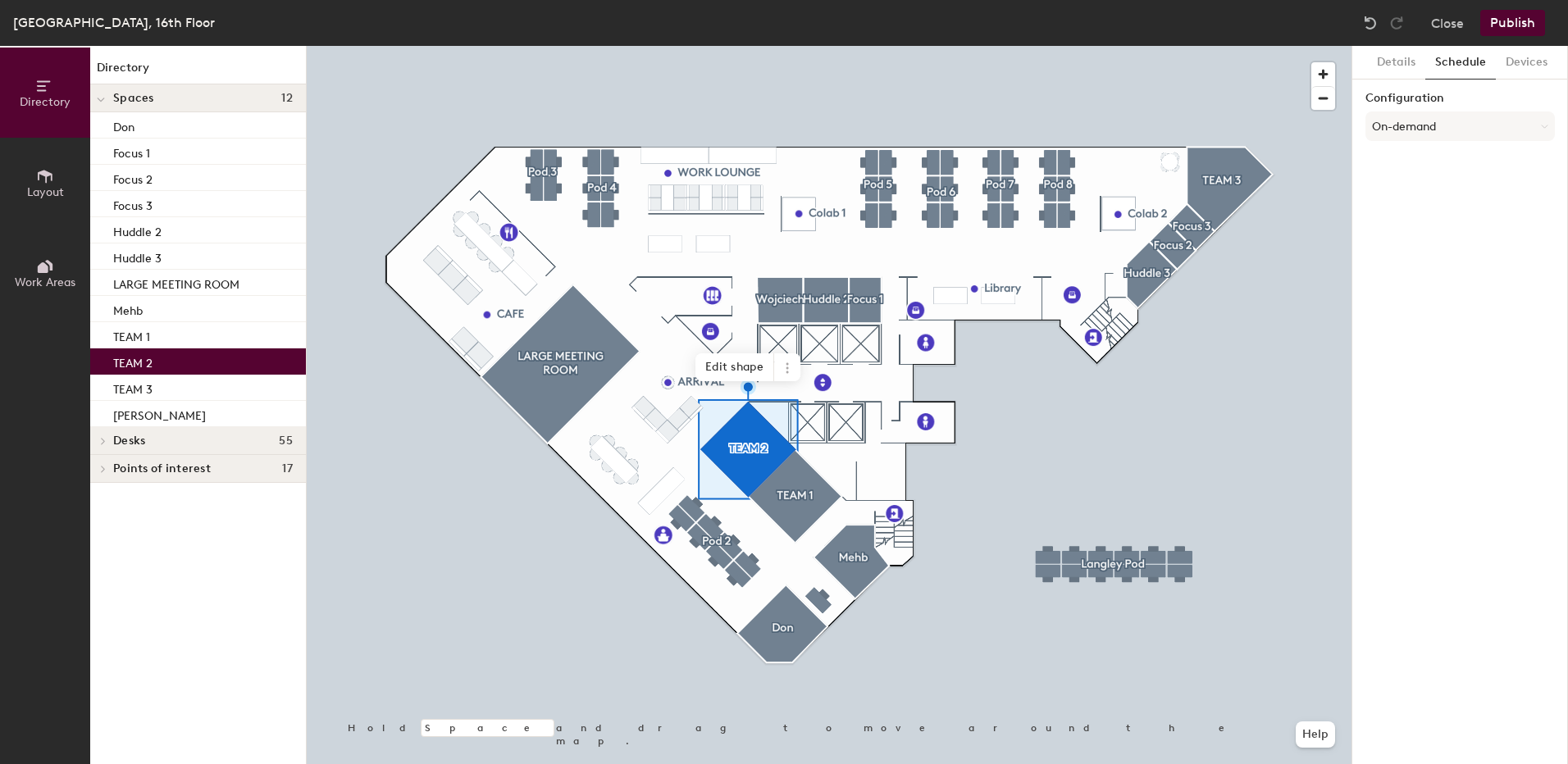
click at [1515, 24] on button "Publish" at bounding box center [1513, 23] width 65 height 26
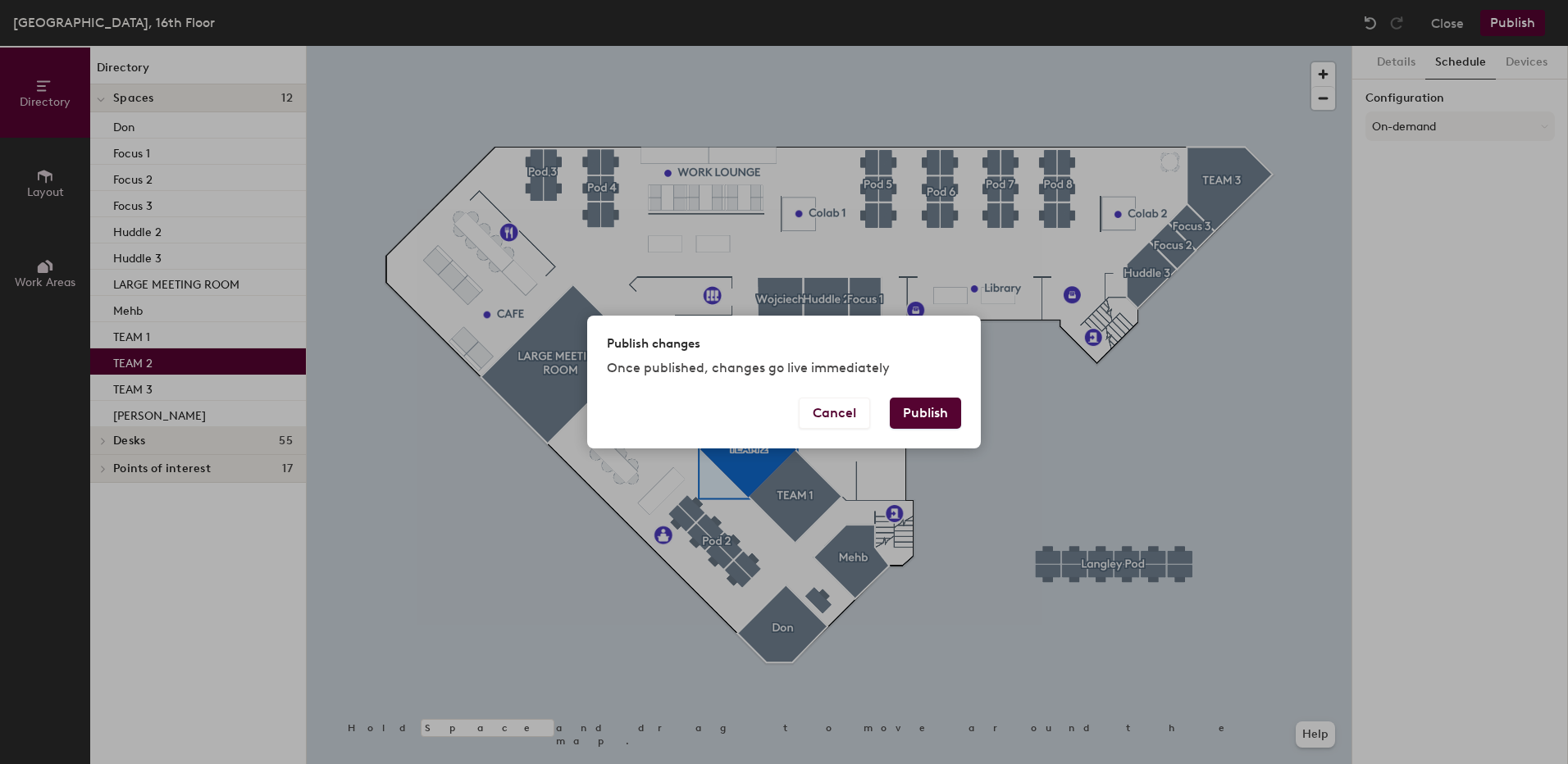
click at [921, 417] on button "Publish" at bounding box center [925, 413] width 72 height 31
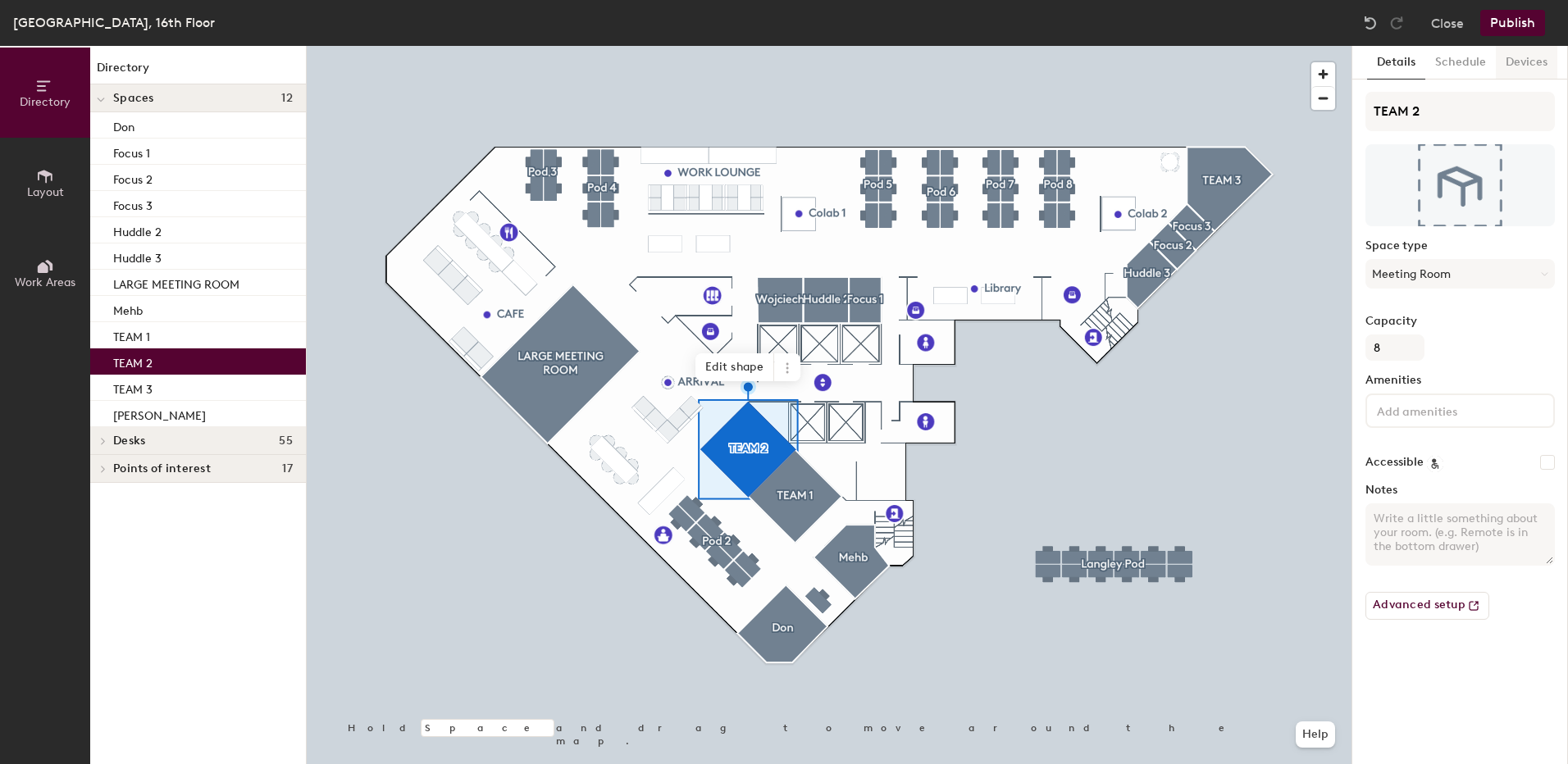
click at [1532, 64] on button "Devices" at bounding box center [1527, 63] width 62 height 33
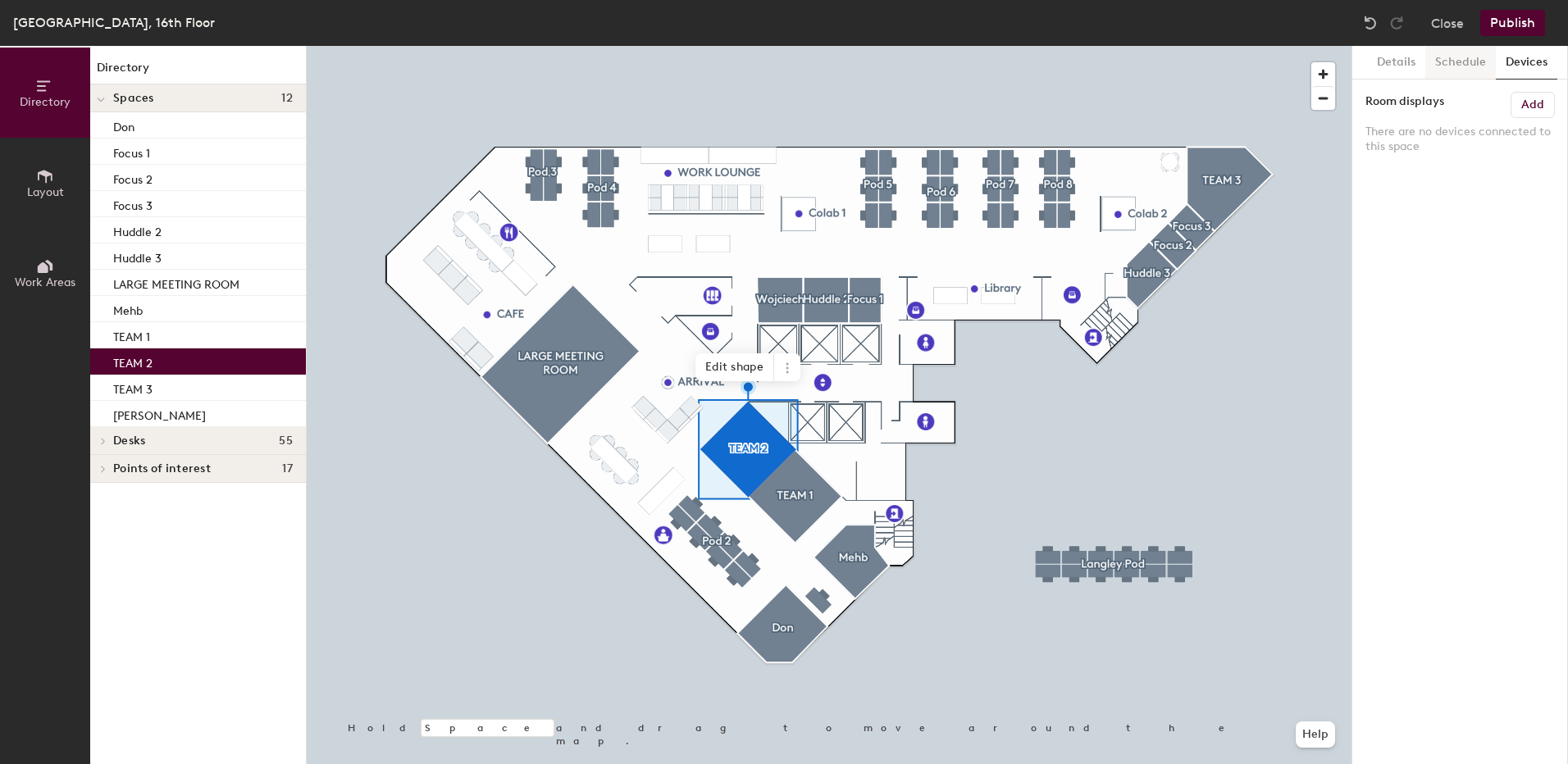
click at [1451, 60] on button "Schedule" at bounding box center [1460, 63] width 71 height 33
click at [1477, 127] on button "On-demand" at bounding box center [1460, 126] width 189 height 29
click at [1404, 161] on div "On-demand" at bounding box center [1460, 167] width 188 height 24
click at [1505, 19] on button "Publish" at bounding box center [1513, 23] width 65 height 26
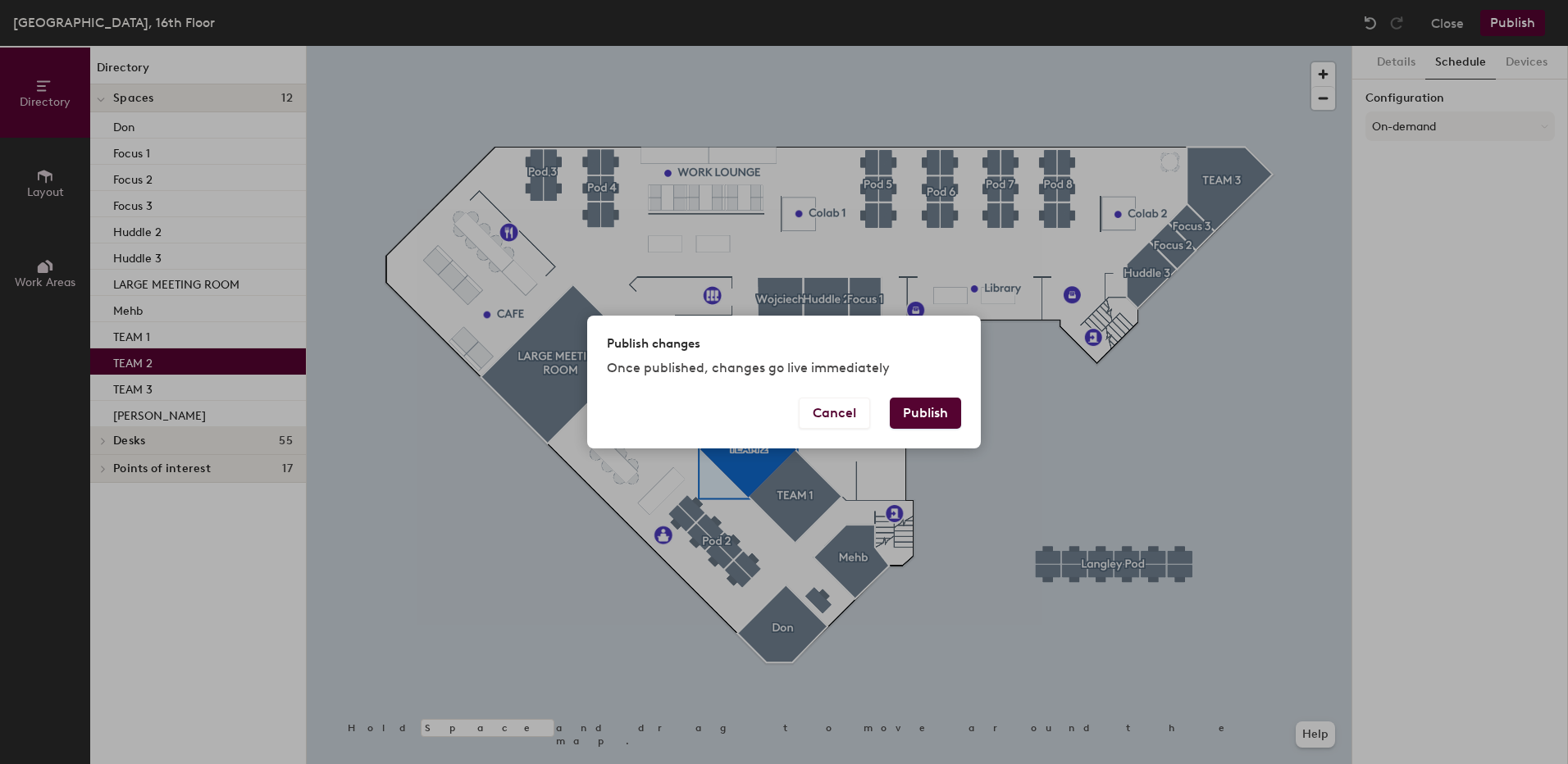
click at [910, 412] on button "Publish" at bounding box center [925, 413] width 72 height 31
